Goal: Find specific page/section: Find specific page/section

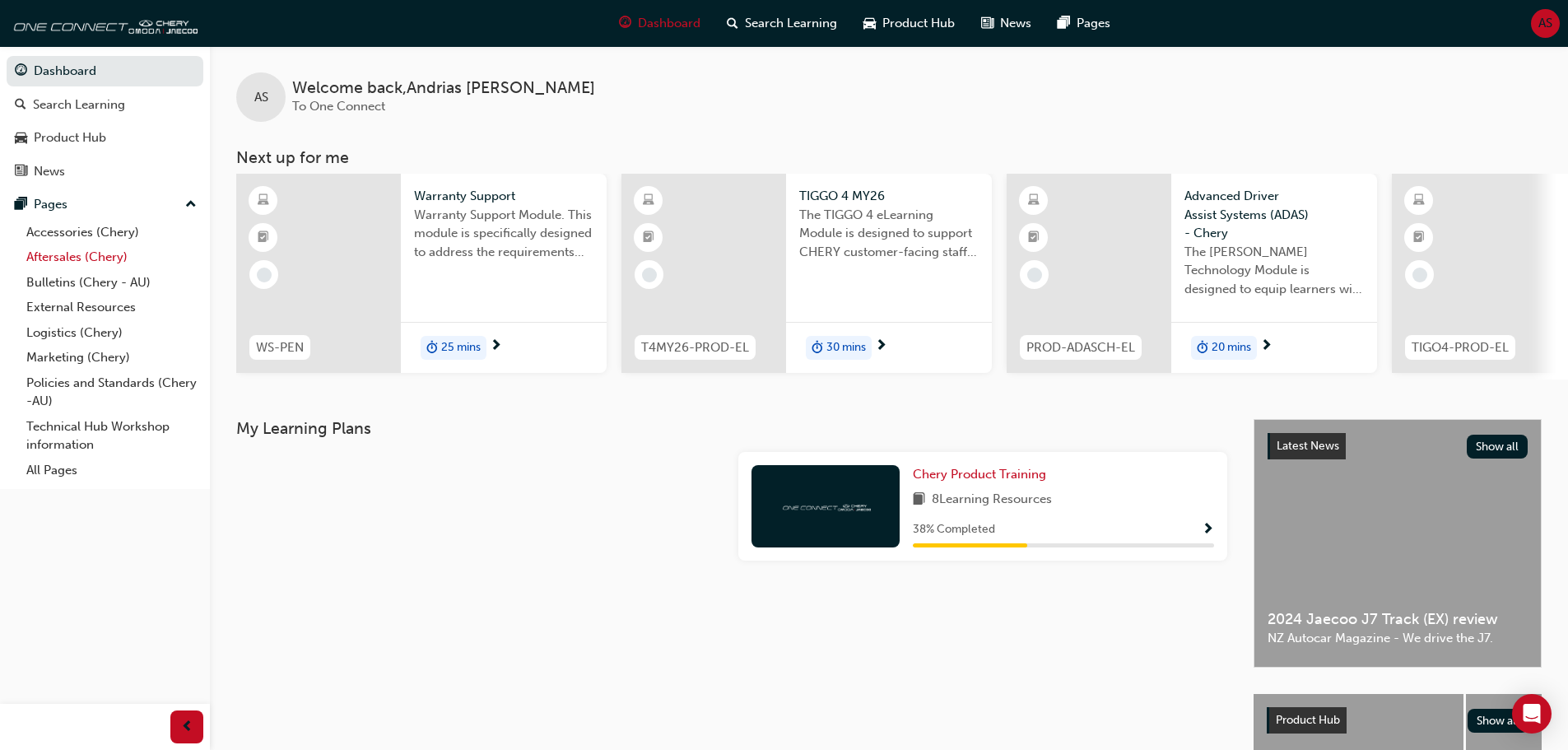
click at [60, 256] on link "Aftersales (Chery)" at bounding box center [111, 257] width 183 height 26
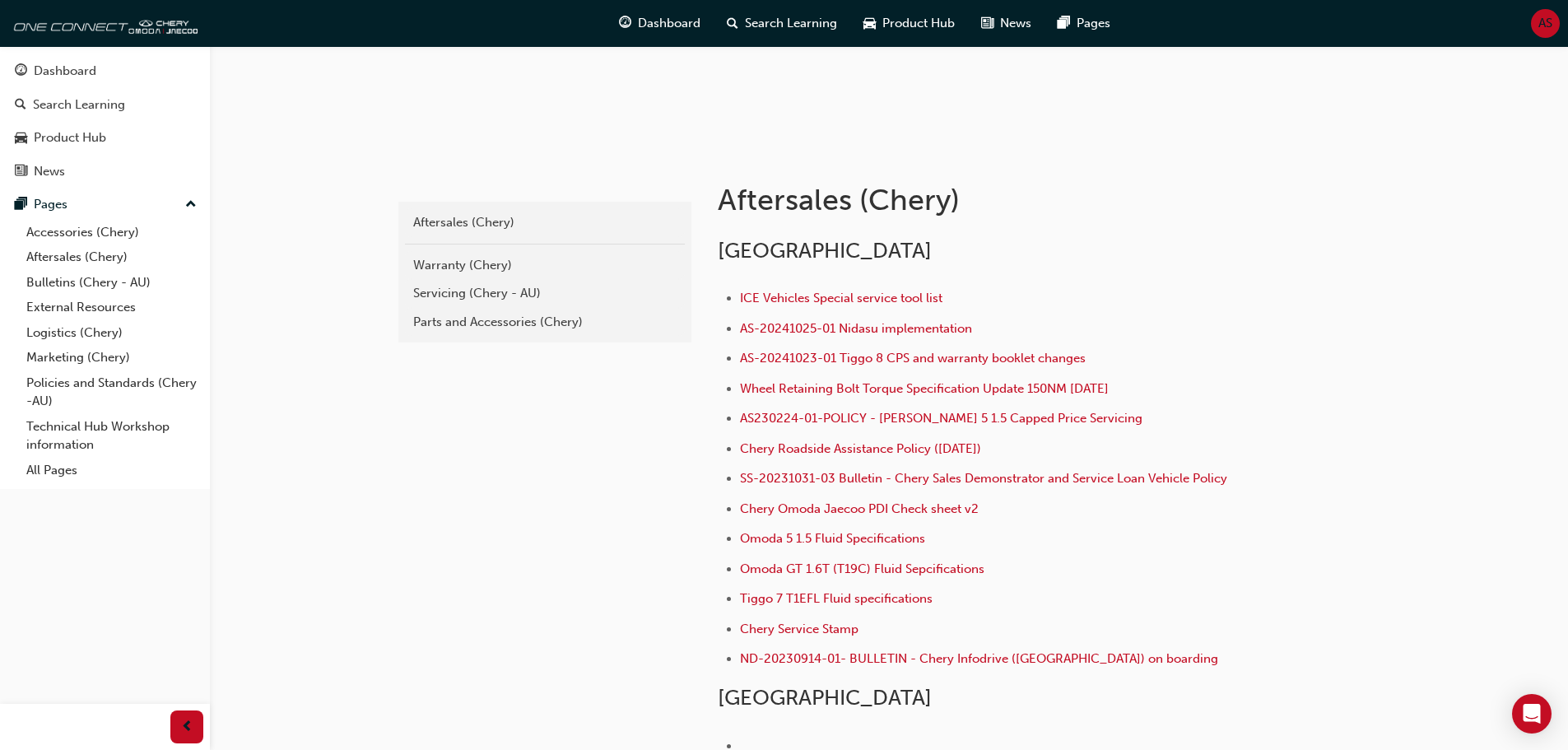
scroll to position [330, 0]
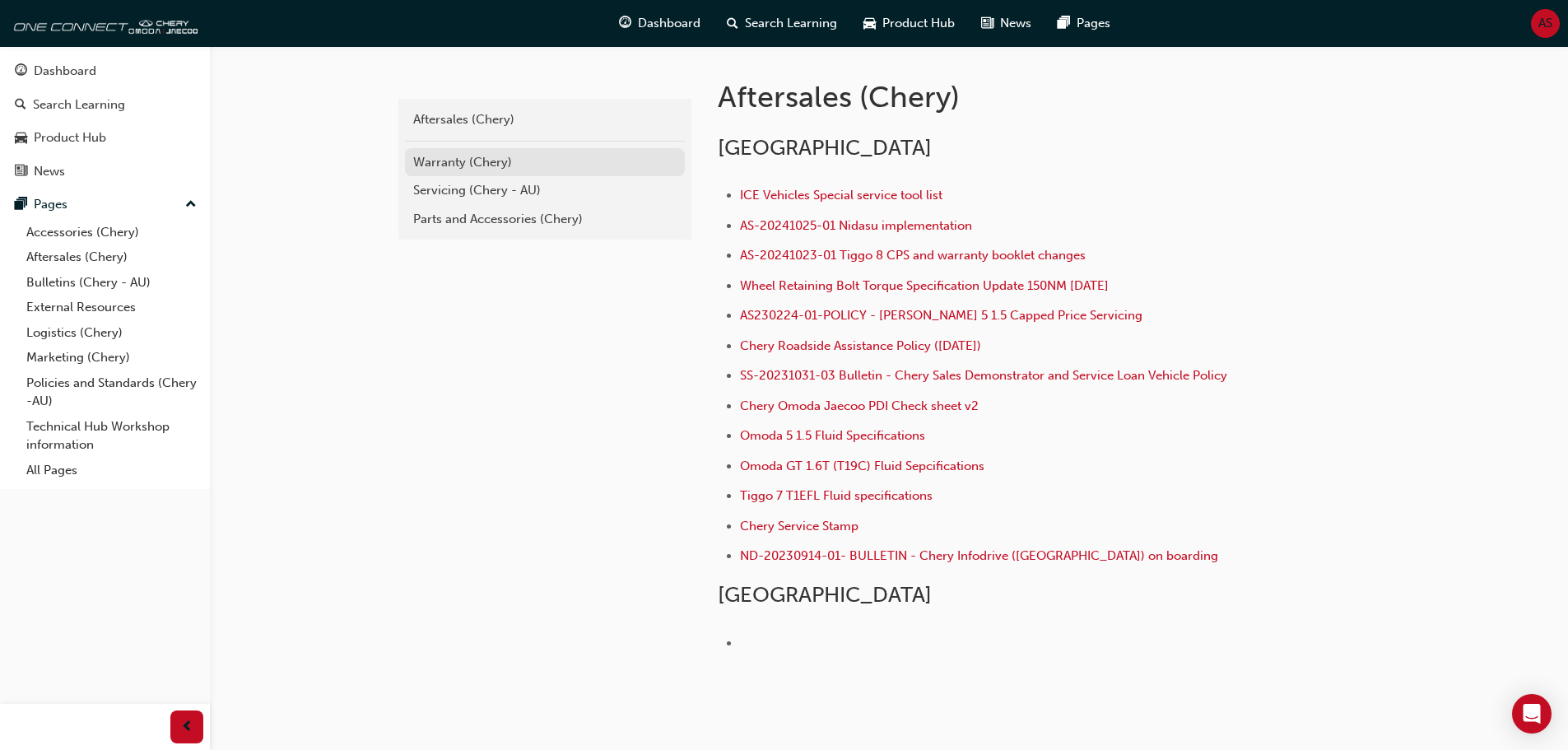
click at [469, 167] on div "Warranty (Chery)" at bounding box center [545, 162] width 264 height 19
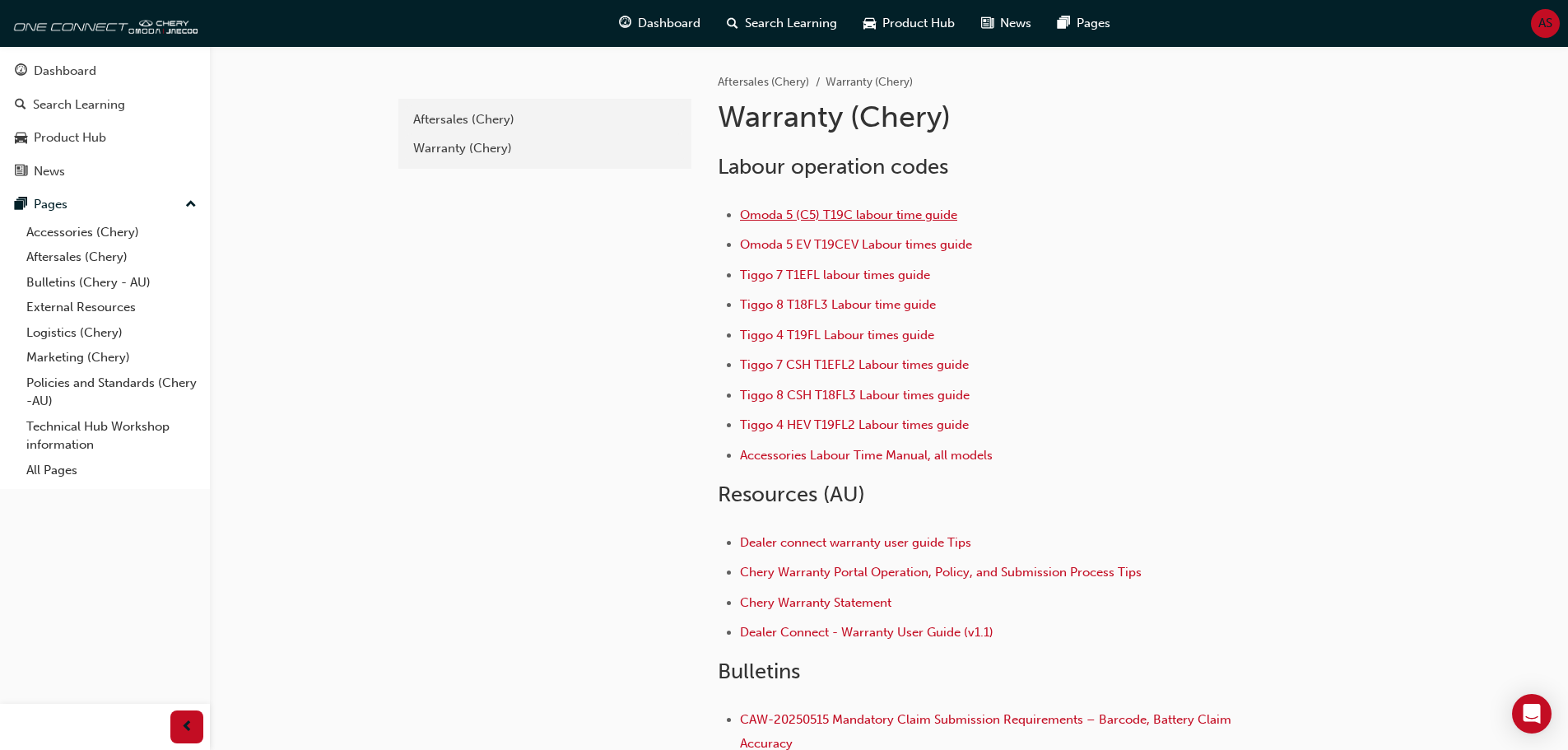
click at [868, 216] on span "Omoda 5 (C5) T19C labour time guide" at bounding box center [849, 215] width 218 height 15
